Goal: Transaction & Acquisition: Purchase product/service

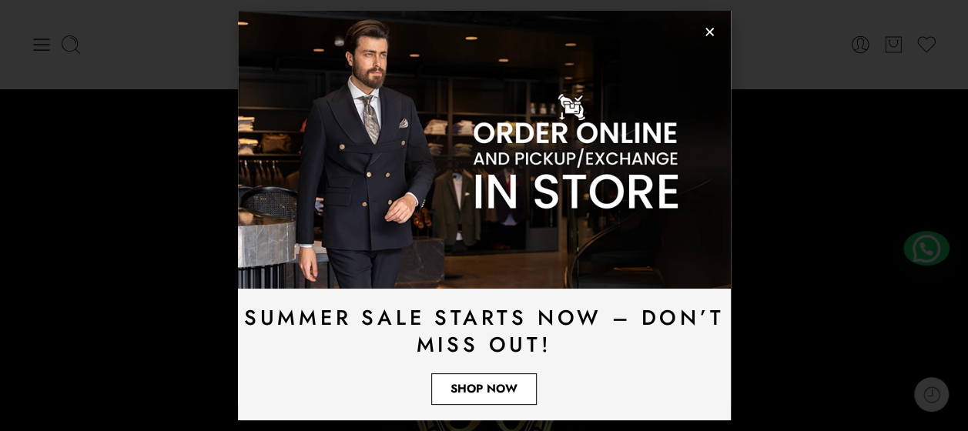
click at [486, 393] on span "Shop Now" at bounding box center [483, 389] width 67 height 12
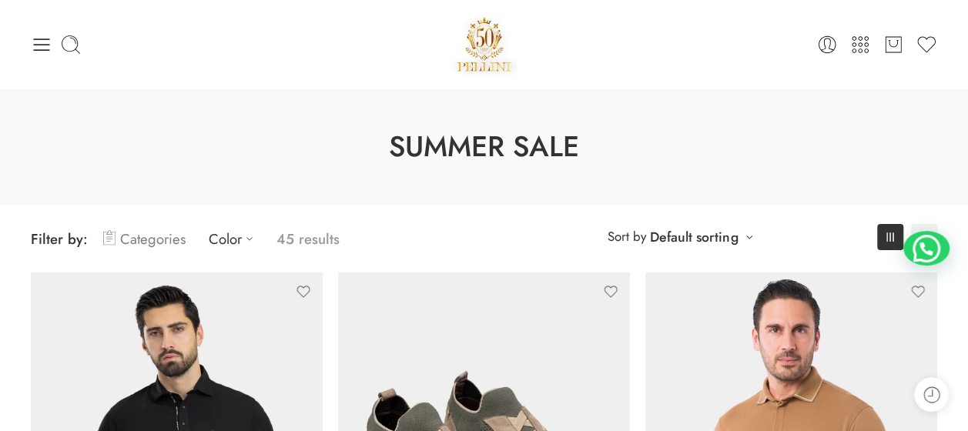
click at [137, 243] on link "Categories" at bounding box center [144, 239] width 82 height 36
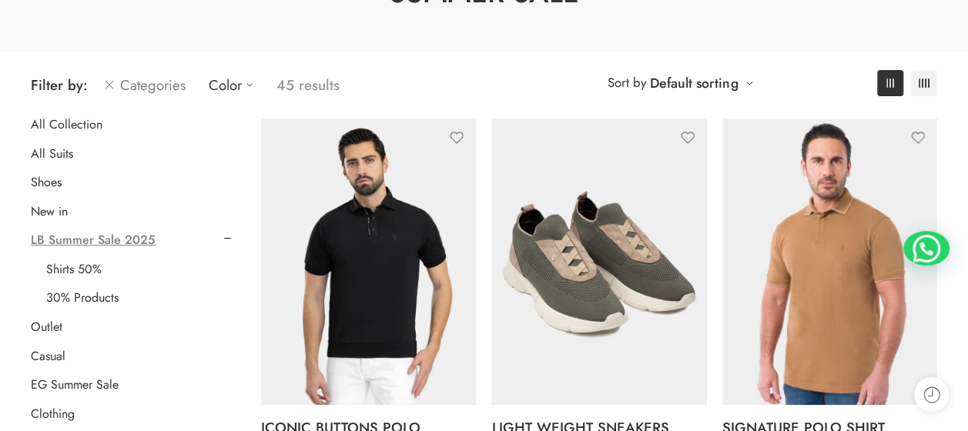
scroll to position [308, 0]
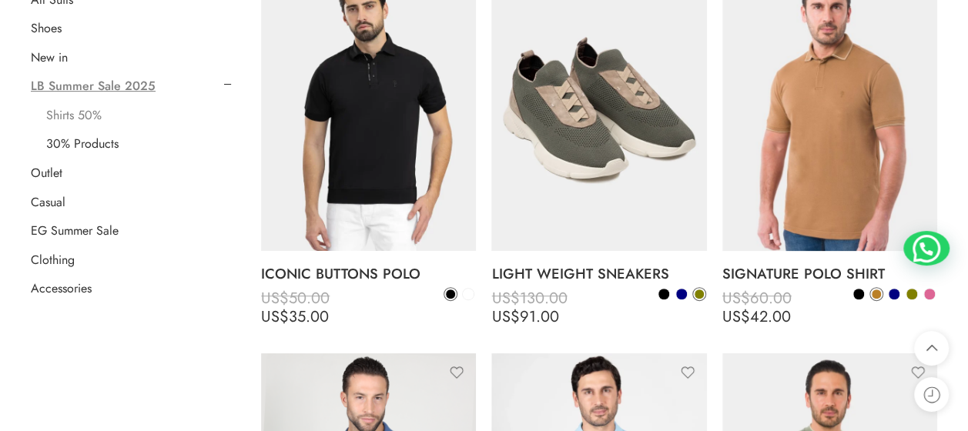
click at [64, 114] on link "Shirts 50%" at bounding box center [73, 115] width 55 height 15
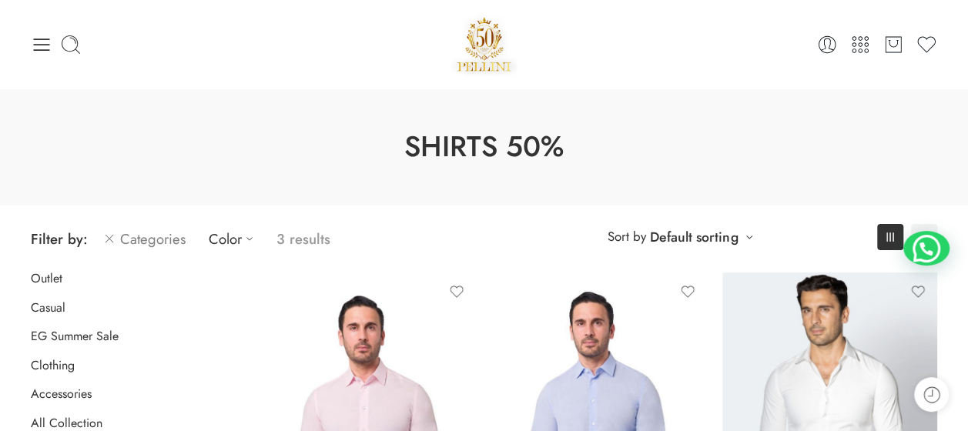
scroll to position [154, 0]
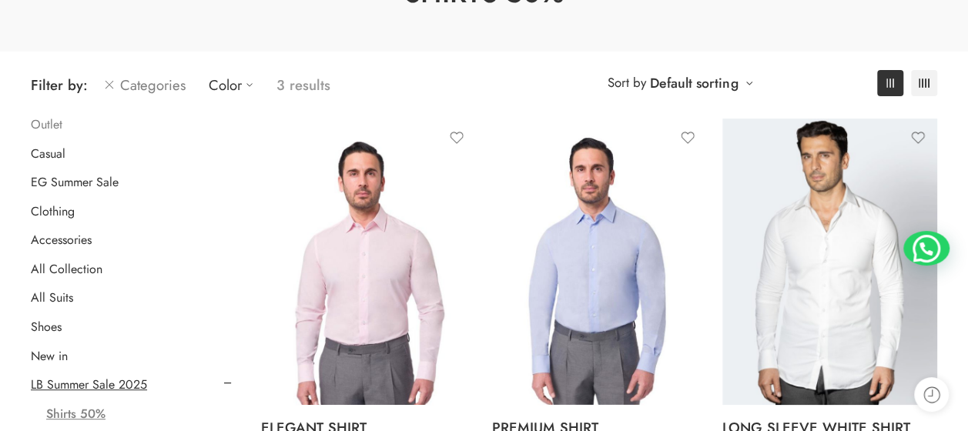
click at [48, 126] on link "Outlet" at bounding box center [47, 124] width 32 height 15
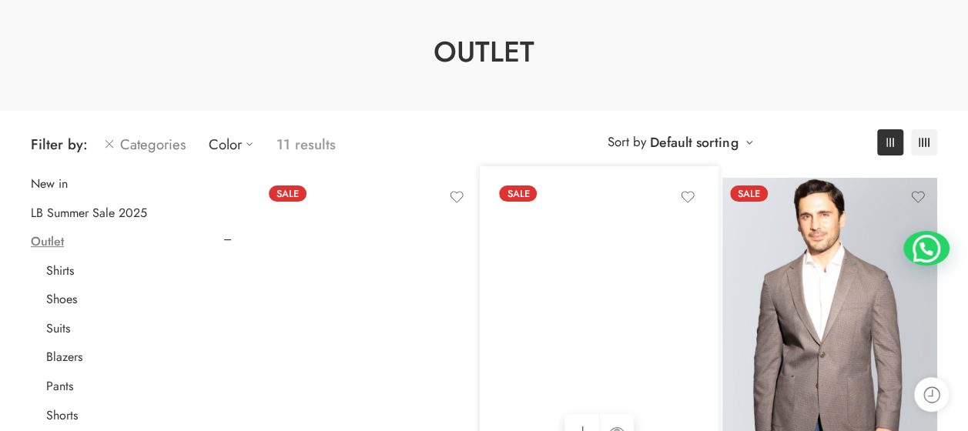
scroll to position [154, 0]
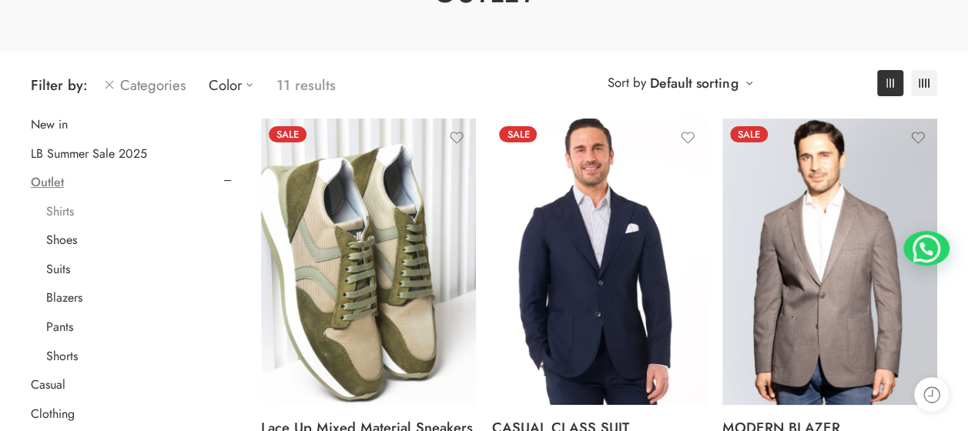
click at [62, 213] on link "Shirts" at bounding box center [60, 211] width 28 height 15
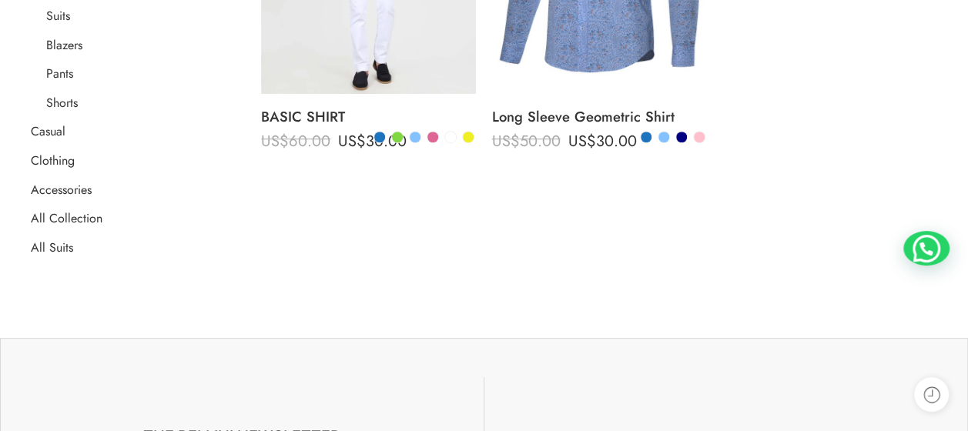
scroll to position [582, 0]
